Goal: Find specific page/section: Find specific page/section

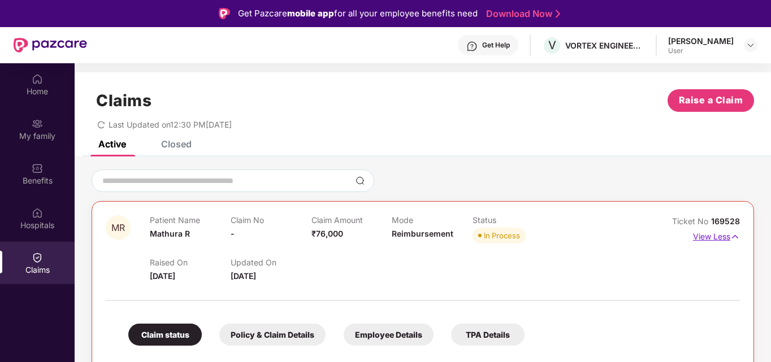
click at [706, 240] on p "View Less" at bounding box center [716, 235] width 47 height 15
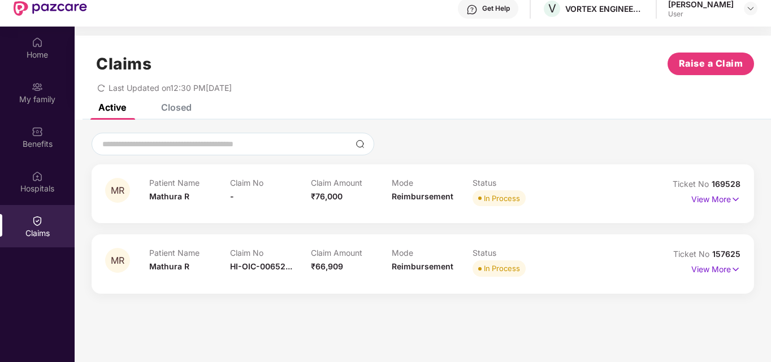
scroll to position [57, 0]
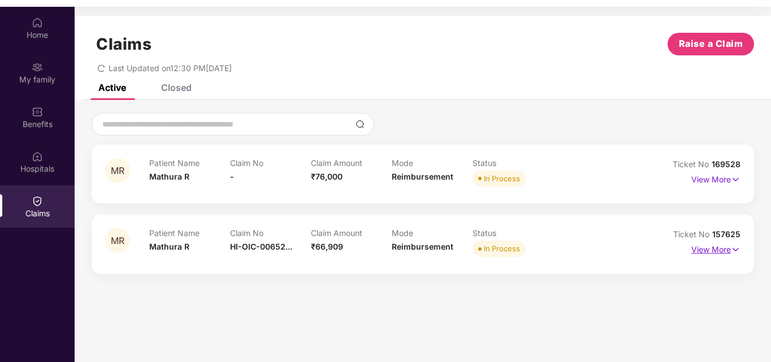
click at [722, 249] on p "View More" at bounding box center [715, 248] width 49 height 15
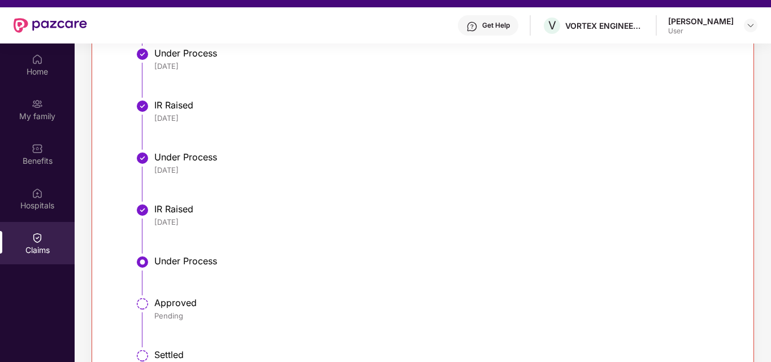
scroll to position [0, 0]
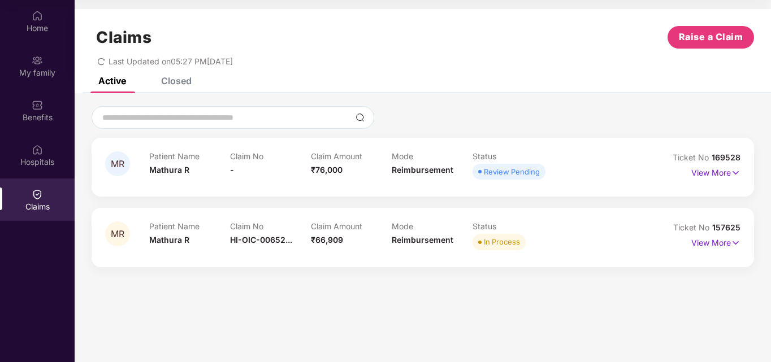
scroll to position [63, 0]
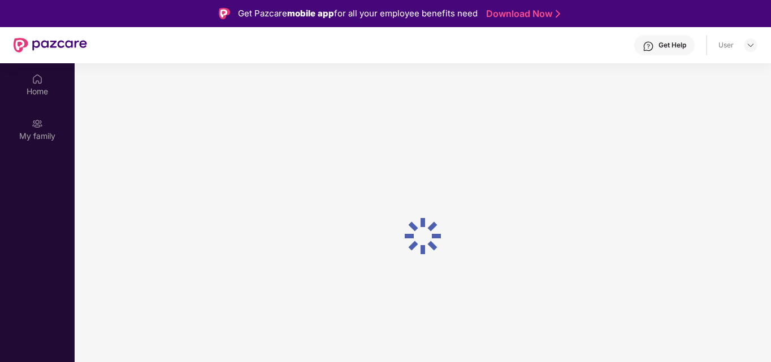
scroll to position [63, 0]
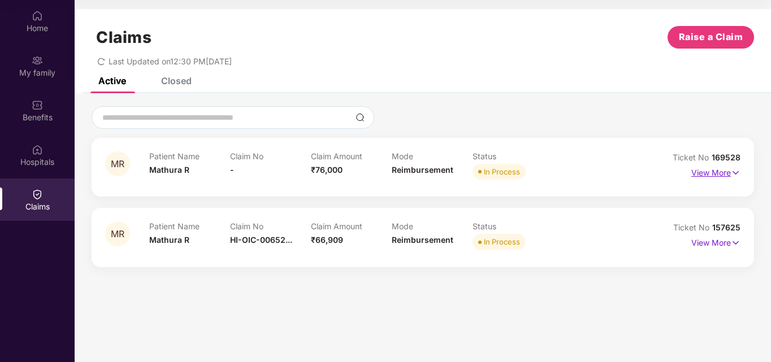
click at [715, 174] on p "View More" at bounding box center [715, 171] width 49 height 15
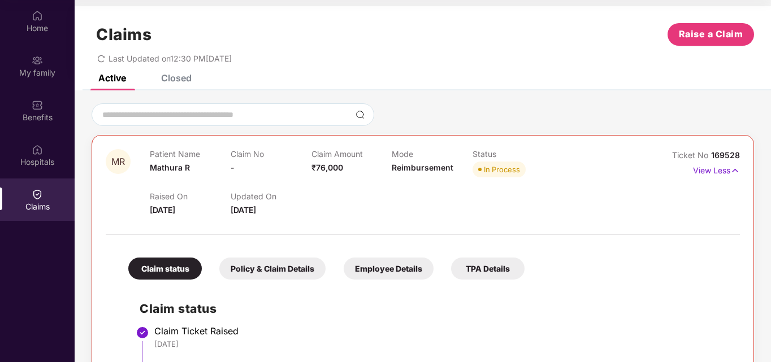
scroll to position [0, 0]
